Goal: Task Accomplishment & Management: Complete application form

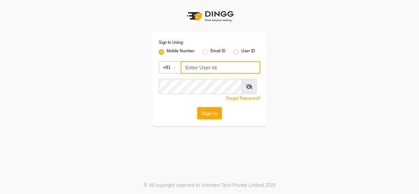
click at [195, 71] on input "Username" at bounding box center [221, 67] width 80 height 12
drag, startPoint x: 240, startPoint y: 75, endPoint x: 137, endPoint y: 74, distance: 103.8
click at [137, 74] on div "Sign In Using: Mobile Number Email ID User ID Country Code × [PHONE_NUMBER] Rem…" at bounding box center [209, 63] width 373 height 126
type input "9880341995"
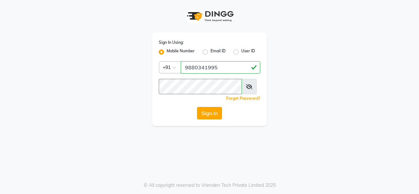
click at [212, 120] on button "Sign In" at bounding box center [209, 113] width 25 height 12
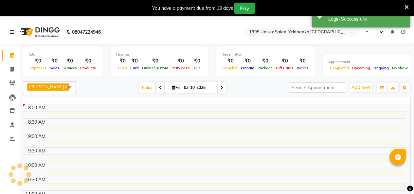
select select "en"
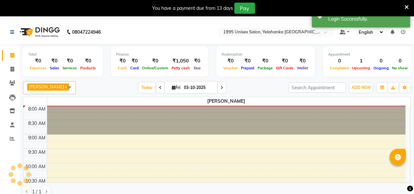
click at [405, 8] on icon at bounding box center [407, 7] width 4 height 6
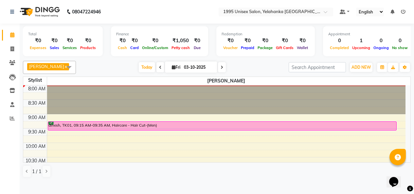
click at [64, 69] on link "x" at bounding box center [65, 66] width 3 height 5
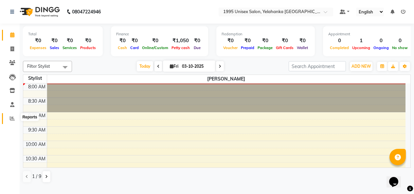
click at [12, 117] on icon at bounding box center [12, 118] width 5 height 5
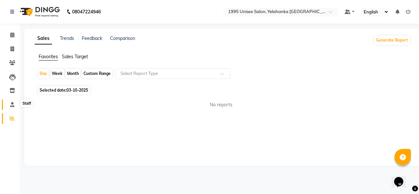
click at [12, 106] on icon at bounding box center [12, 104] width 4 height 5
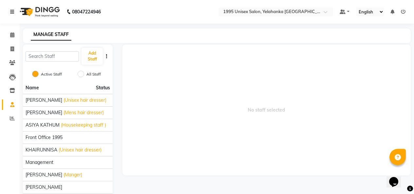
click at [16, 12] on link at bounding box center [13, 12] width 7 height 18
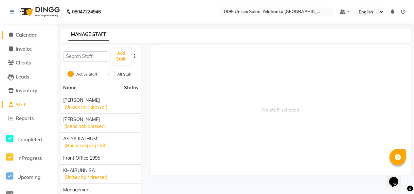
click at [12, 34] on icon at bounding box center [11, 34] width 4 height 5
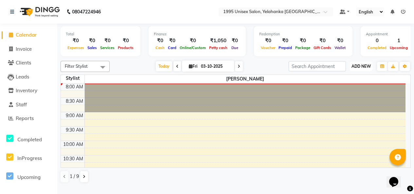
click at [359, 69] on span "ADD NEW" at bounding box center [361, 66] width 19 height 5
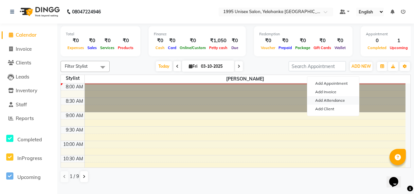
click at [324, 102] on link "Add Attendance" at bounding box center [334, 100] width 52 height 9
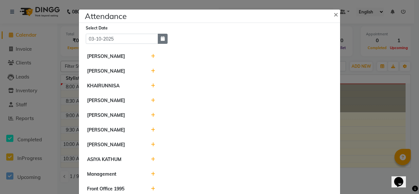
click at [161, 41] on icon "button" at bounding box center [163, 38] width 4 height 5
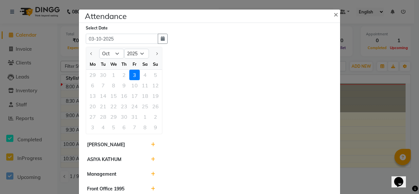
click at [130, 80] on div "29 30 1 2 3 4 5" at bounding box center [124, 75] width 76 height 10
click at [131, 80] on div "29 30 1 2 3 4 5" at bounding box center [124, 75] width 76 height 10
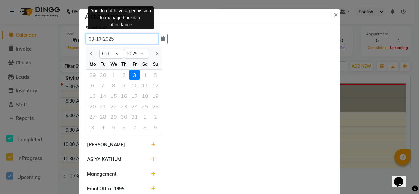
click at [142, 44] on input "03-10-2025" at bounding box center [122, 39] width 72 height 10
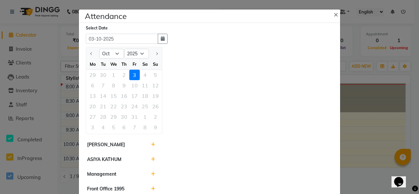
click at [140, 80] on div "3" at bounding box center [134, 75] width 10 height 10
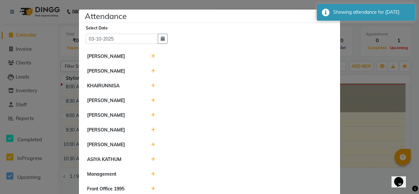
click at [151, 59] on icon at bounding box center [153, 56] width 4 height 5
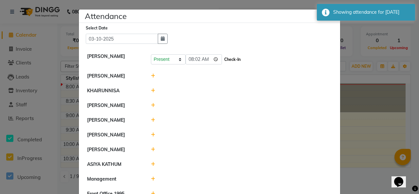
click at [232, 64] on button "Check-In" at bounding box center [233, 59] width 20 height 9
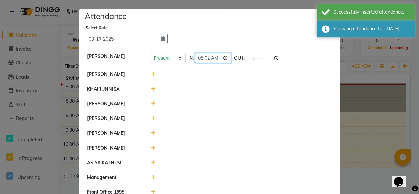
click at [227, 63] on input "08:02" at bounding box center [213, 58] width 37 height 10
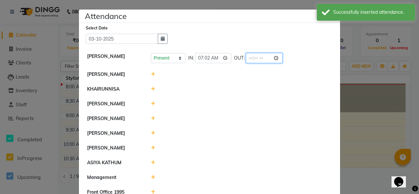
type input "07:02"
click at [262, 63] on input "time" at bounding box center [264, 58] width 37 height 10
click at [231, 63] on input "07:02" at bounding box center [213, 58] width 37 height 10
type input "08:02"
click at [253, 78] on div at bounding box center [241, 74] width 191 height 7
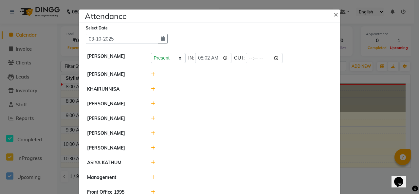
click at [151, 77] on icon at bounding box center [153, 74] width 4 height 5
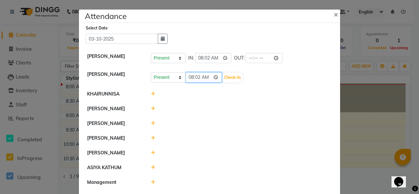
click at [218, 83] on input "08:02" at bounding box center [204, 77] width 37 height 10
type input "07:02"
click at [238, 82] on button "Check-In" at bounding box center [233, 77] width 20 height 9
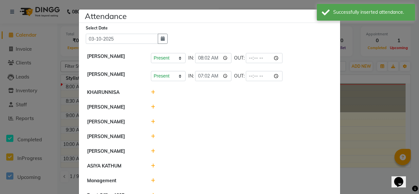
click at [151, 95] on icon at bounding box center [153, 92] width 4 height 5
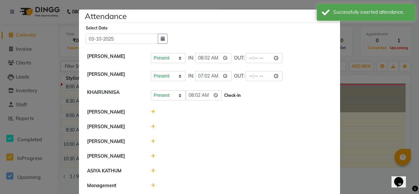
click at [235, 100] on button "Check-In" at bounding box center [233, 95] width 20 height 9
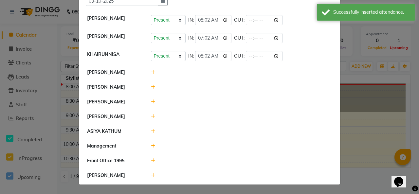
scroll to position [79, 0]
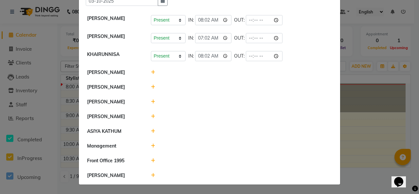
click at [151, 114] on icon at bounding box center [153, 116] width 4 height 5
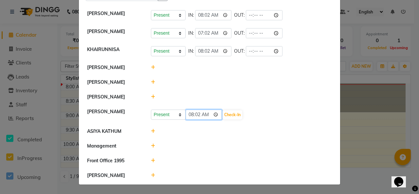
click at [217, 110] on input "08:02" at bounding box center [204, 115] width 37 height 10
type input "06:55"
click at [239, 110] on button "Check-In" at bounding box center [233, 114] width 20 height 9
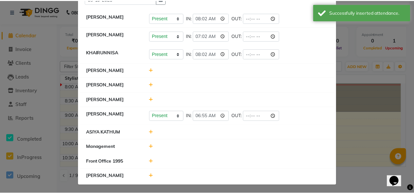
scroll to position [0, 0]
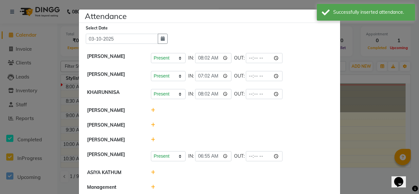
click at [359, 32] on ngb-modal-window "Attendance × Select Date [DATE] [PERSON_NAME] Present Absent Late Half Day Week…" at bounding box center [209, 97] width 419 height 194
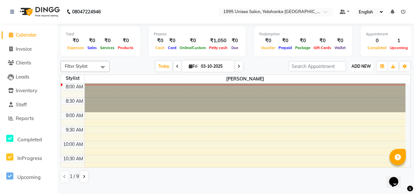
click at [361, 69] on span "ADD NEW" at bounding box center [361, 66] width 19 height 5
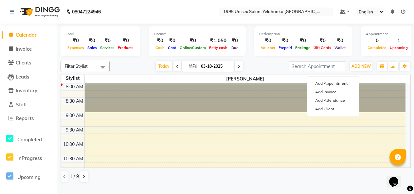
drag, startPoint x: 132, startPoint y: 58, endPoint x: 14, endPoint y: 34, distance: 120.4
click at [130, 56] on div "Total ₹0 Expenses ₹0 Sales ₹0 Services ₹0 Products" at bounding box center [101, 41] width 80 height 30
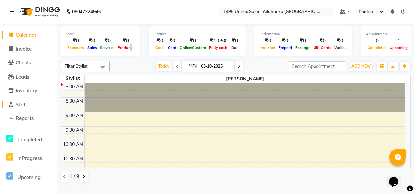
click at [29, 102] on link "Staff" at bounding box center [29, 105] width 54 height 8
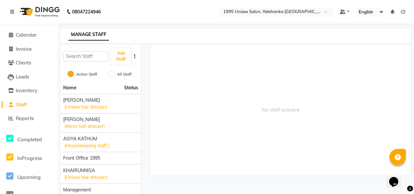
click at [135, 60] on button "button" at bounding box center [135, 56] width 7 height 7
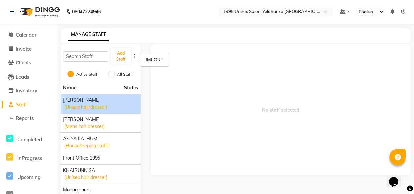
click at [75, 104] on span "[PERSON_NAME]" at bounding box center [81, 100] width 37 height 7
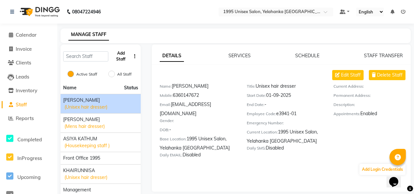
click at [120, 61] on button "Add Staff" at bounding box center [121, 56] width 20 height 17
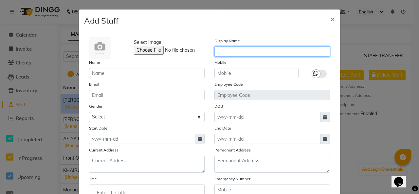
click at [237, 57] on input "text" at bounding box center [273, 52] width 116 height 10
type input "k"
type input "[PERSON_NAME]"
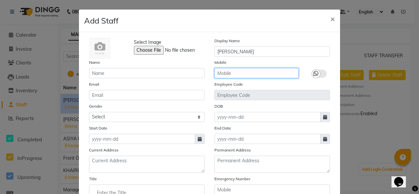
click at [241, 78] on input "text" at bounding box center [257, 73] width 84 height 10
type input "7347570268"
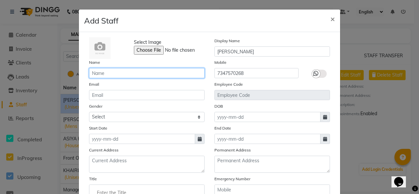
click at [118, 78] on input "text" at bounding box center [147, 73] width 116 height 10
type input "karan"
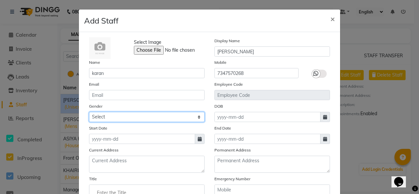
click at [113, 122] on select "Select [DEMOGRAPHIC_DATA] [DEMOGRAPHIC_DATA] Other Prefer Not To Say" at bounding box center [147, 117] width 116 height 10
select select "[DEMOGRAPHIC_DATA]"
click at [89, 122] on select "Select [DEMOGRAPHIC_DATA] [DEMOGRAPHIC_DATA] Other Prefer Not To Say" at bounding box center [147, 117] width 116 height 10
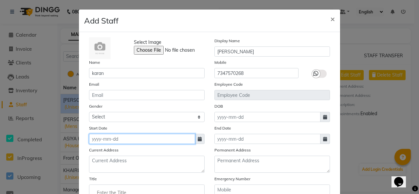
click at [112, 144] on input at bounding box center [142, 139] width 106 height 10
select select "10"
select select "2025"
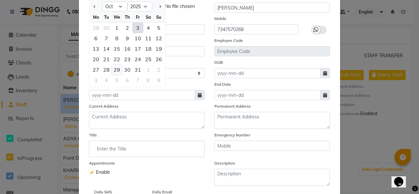
scroll to position [33, 0]
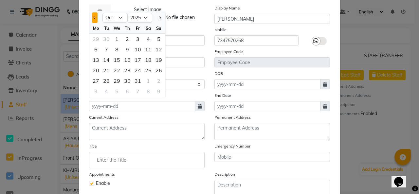
click at [94, 19] on span "Previous month" at bounding box center [95, 17] width 3 height 3
select select "9"
click at [143, 65] on div "19" at bounding box center [138, 60] width 10 height 10
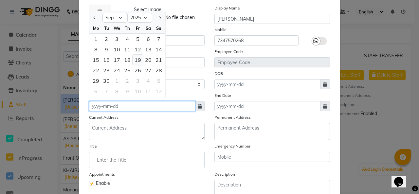
type input "19-09-2025"
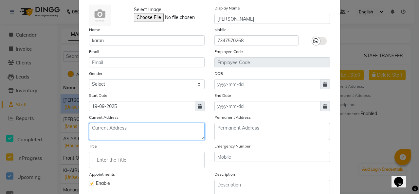
click at [124, 140] on textarea at bounding box center [147, 131] width 116 height 17
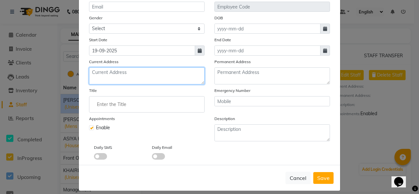
scroll to position [81, 0]
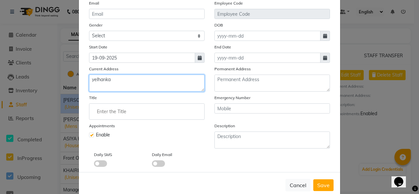
type textarea "yelhanka"
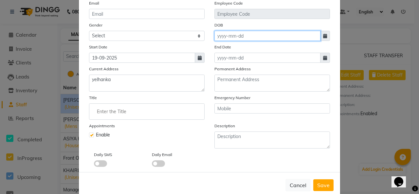
click at [239, 41] on input at bounding box center [268, 36] width 106 height 10
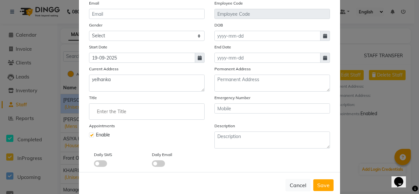
select select "10"
select select "2025"
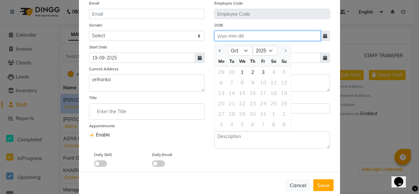
click at [262, 41] on input at bounding box center [268, 36] width 106 height 10
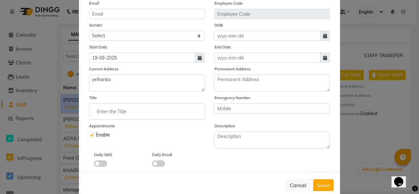
click at [323, 38] on icon at bounding box center [325, 36] width 4 height 5
select select "10"
select select "2025"
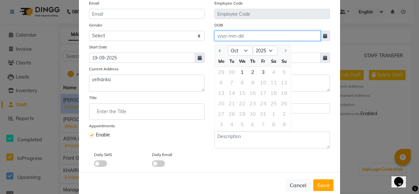
click at [225, 41] on input at bounding box center [268, 36] width 106 height 10
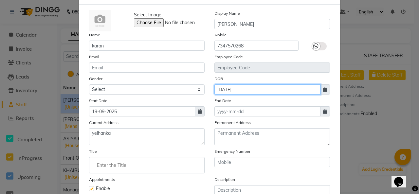
scroll to position [98, 0]
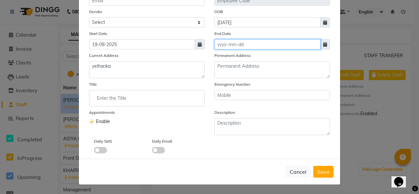
type input "[DATE]"
drag, startPoint x: 234, startPoint y: 63, endPoint x: 238, endPoint y: 68, distance: 5.8
click at [234, 49] on input at bounding box center [268, 44] width 106 height 10
select select "10"
select select "2025"
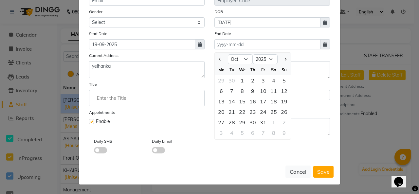
click at [205, 76] on div "Select Image Display Name [PERSON_NAME] Name [PERSON_NAME] Mobile [PHONE_NUMBER…" at bounding box center [209, 48] width 251 height 211
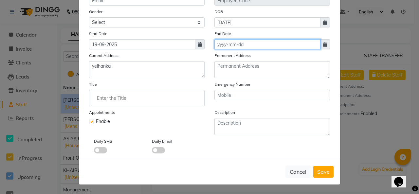
scroll to position [131, 0]
click at [125, 98] on input "Enter the Title" at bounding box center [147, 98] width 110 height 13
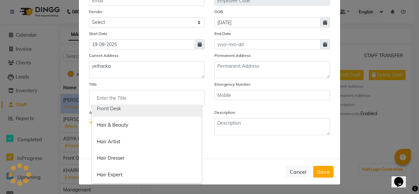
scroll to position [197, 0]
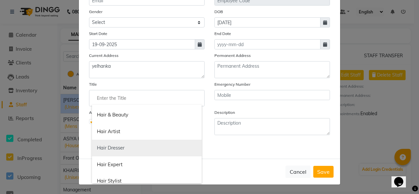
click at [123, 149] on link "Hair Dresser" at bounding box center [147, 148] width 110 height 17
type input "Hair Dresser"
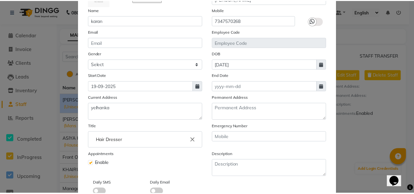
scroll to position [147, 0]
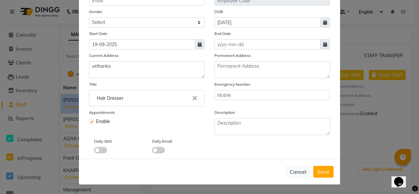
click at [317, 169] on span "Save" at bounding box center [323, 172] width 12 height 7
select select
checkbox input "false"
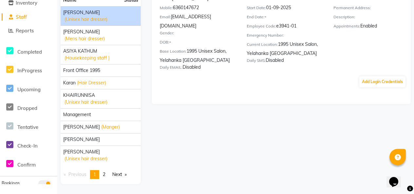
scroll to position [0, 0]
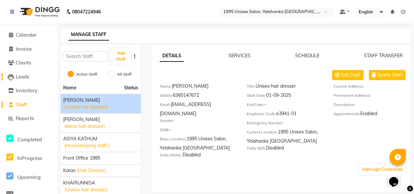
click at [23, 76] on span "Leads" at bounding box center [22, 77] width 13 height 6
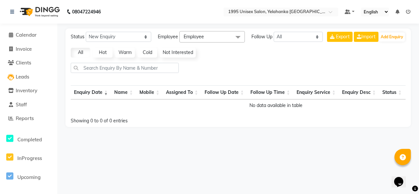
click at [105, 58] on link "Hot" at bounding box center [103, 53] width 20 height 10
click at [121, 58] on link "Warm" at bounding box center [125, 53] width 20 height 10
drag, startPoint x: 142, startPoint y: 62, endPoint x: 172, endPoint y: 56, distance: 30.0
click at [147, 58] on link "Cold" at bounding box center [148, 53] width 20 height 10
click at [173, 58] on link "Not Interested" at bounding box center [178, 53] width 36 height 10
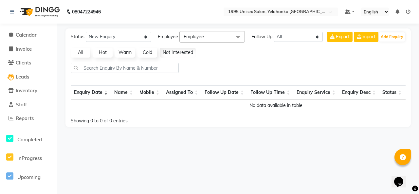
click at [80, 58] on link "All" at bounding box center [81, 53] width 20 height 10
click at [16, 32] on span "Calendar" at bounding box center [26, 35] width 21 height 6
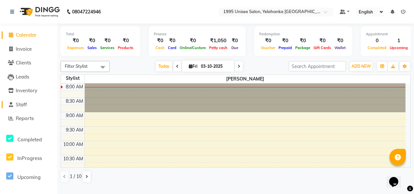
click at [33, 105] on link "Staff" at bounding box center [29, 105] width 54 height 8
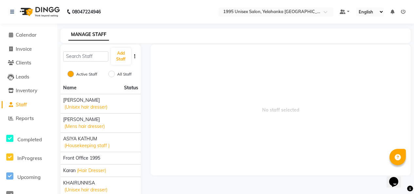
scroll to position [66, 0]
